Goal: Task Accomplishment & Management: Manage account settings

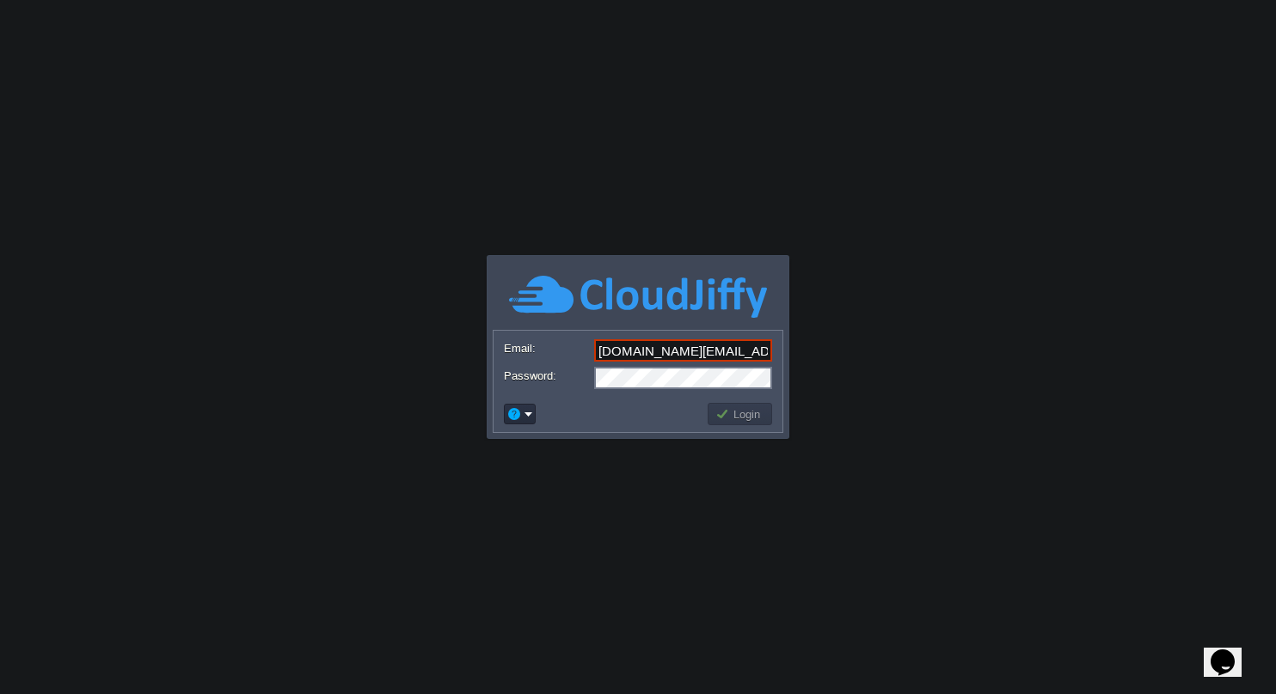
type input "[DOMAIN_NAME][EMAIL_ADDRESS][DOMAIN_NAME]"
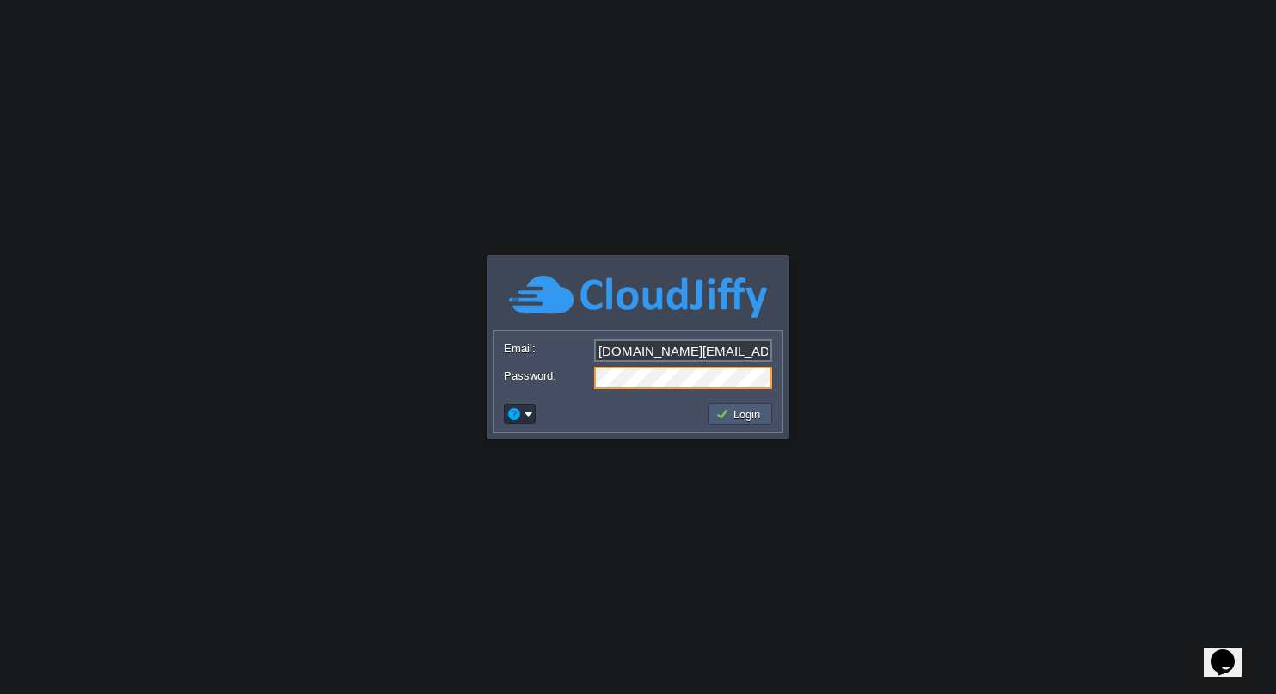
click at [732, 413] on button "Login" at bounding box center [740, 414] width 50 height 15
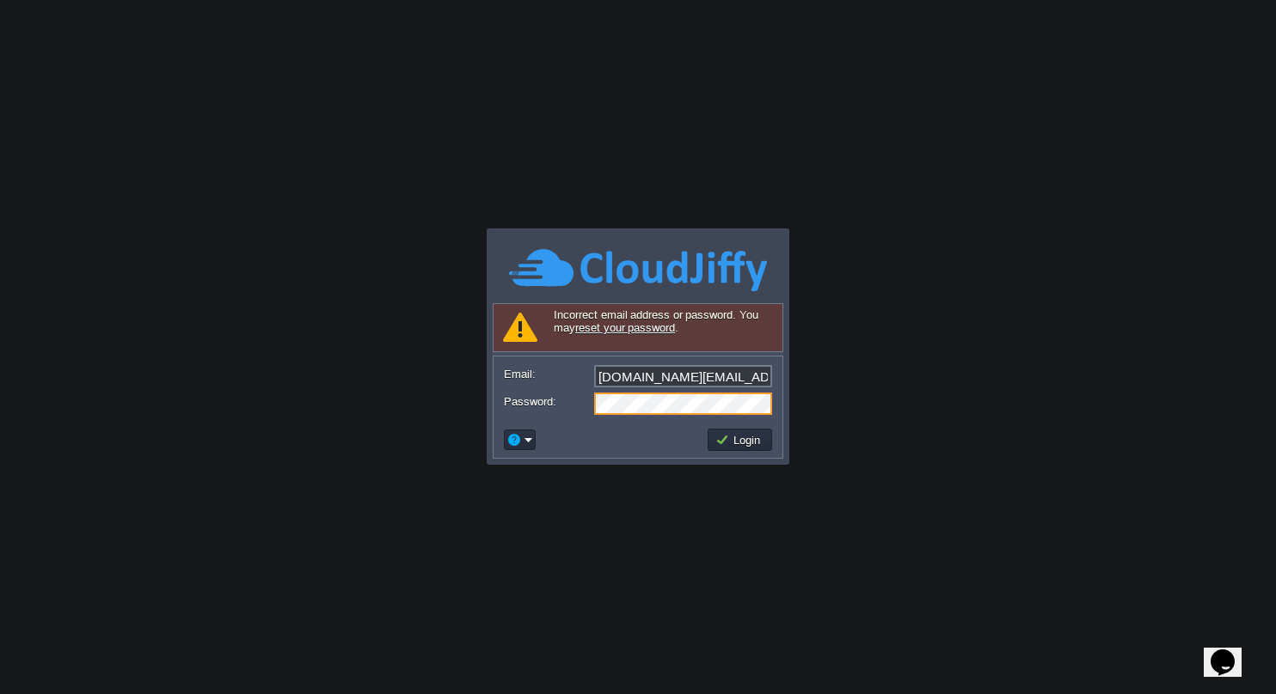
click at [512, 401] on div "Password:" at bounding box center [638, 404] width 268 height 22
click at [914, 418] on body "Application Platform v.8.10.2 Signing in... Incorrect email address or password…" at bounding box center [638, 347] width 1276 height 694
click at [629, 456] on div "Login" at bounding box center [637, 440] width 289 height 36
click at [725, 444] on button "Login" at bounding box center [740, 439] width 50 height 15
click at [884, 355] on body "Application Platform v.8.10.2 Signing in... Required Field Incorrect email addr…" at bounding box center [638, 347] width 1276 height 694
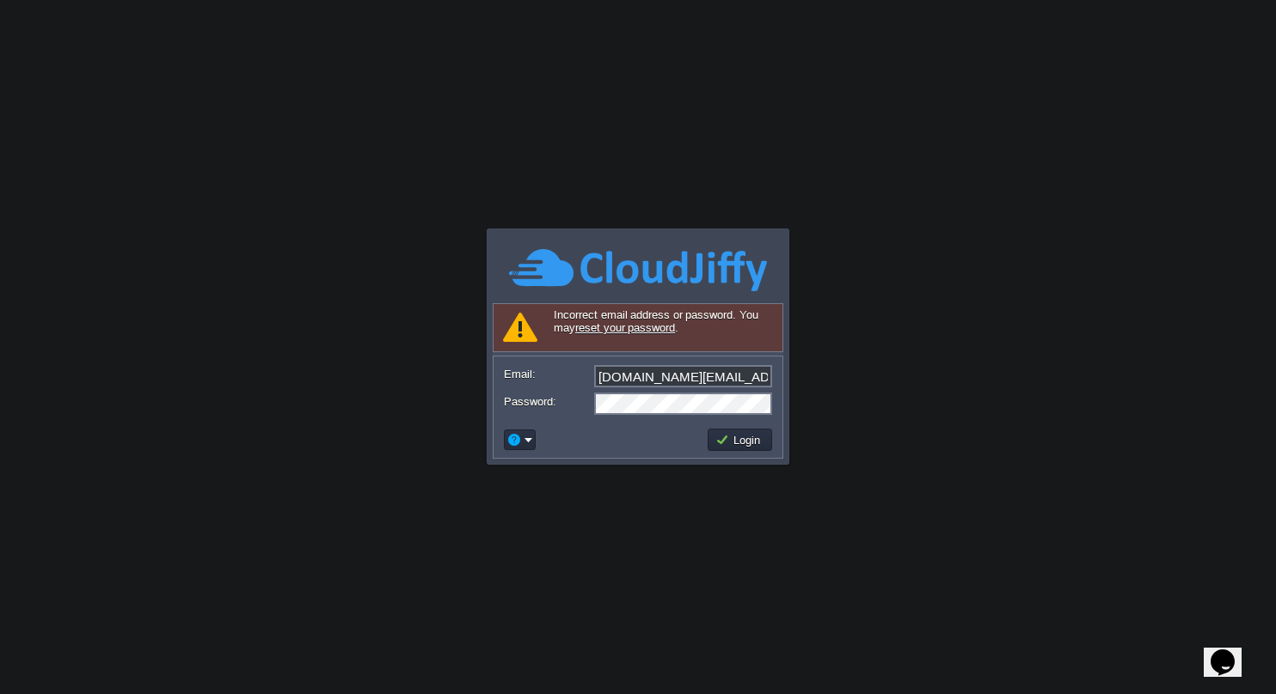
click at [748, 382] on input "[DOMAIN_NAME][EMAIL_ADDRESS][DOMAIN_NAME]" at bounding box center [683, 376] width 178 height 22
click at [920, 279] on body "Application Platform v.8.10.2 Signing in... Required Field Incorrect email addr…" at bounding box center [638, 347] width 1276 height 694
click at [736, 381] on input "[DOMAIN_NAME][EMAIL_ADDRESS][DOMAIN_NAME]" at bounding box center [683, 376] width 178 height 22
click at [748, 444] on button "Login" at bounding box center [740, 439] width 50 height 15
click at [834, 386] on body "Application Platform v.8.10.2 Signing in... Required Field Incorrect email addr…" at bounding box center [638, 347] width 1276 height 694
